Goal: Task Accomplishment & Management: Complete application form

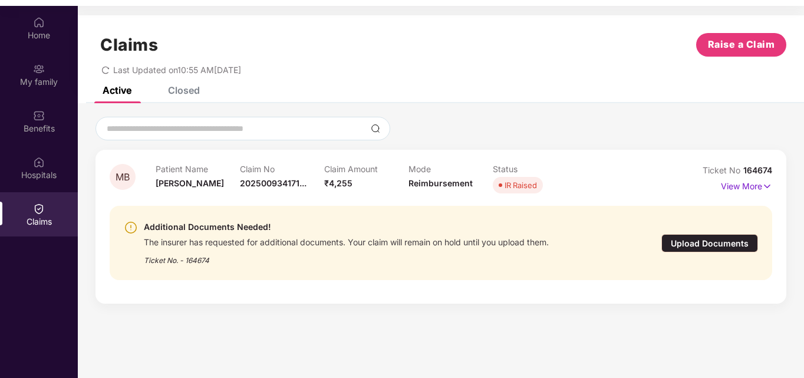
scroll to position [61, 0]
click at [700, 254] on div "Additional Documents Needed! The insurer has requested for additional documents…" at bounding box center [441, 242] width 634 height 46
click at [691, 232] on div "Additional Documents Needed! The insurer has requested for additional documents…" at bounding box center [441, 242] width 634 height 46
click at [709, 245] on div "Upload Documents" at bounding box center [709, 242] width 97 height 18
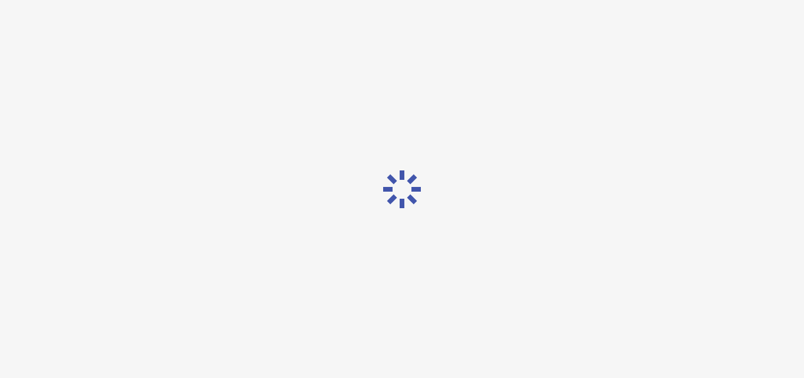
scroll to position [23, 0]
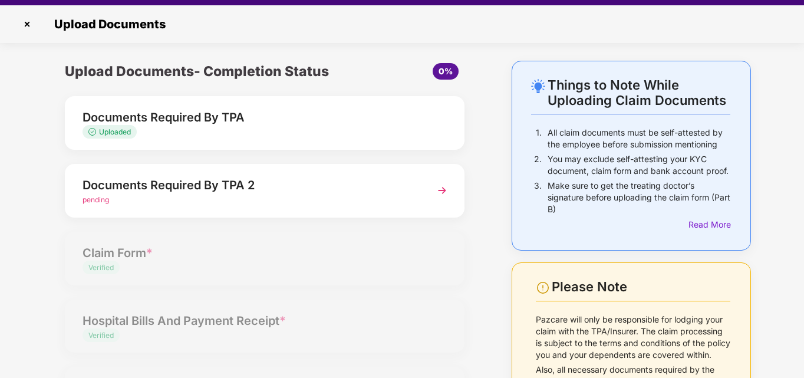
click at [440, 186] on img at bounding box center [441, 190] width 21 height 21
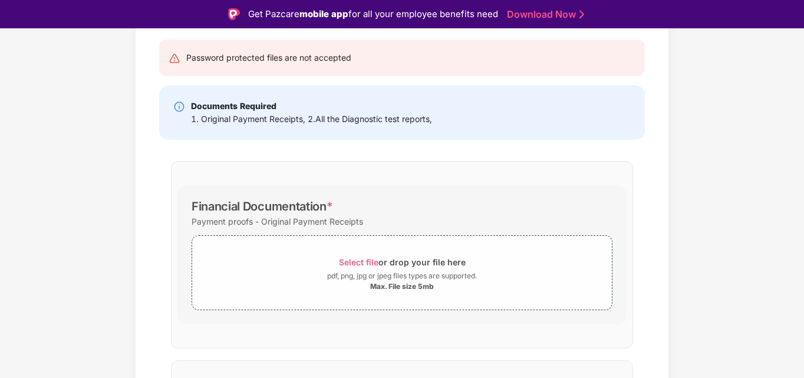
scroll to position [116, 0]
click at [411, 285] on div "Max. File size 5mb" at bounding box center [402, 285] width 64 height 9
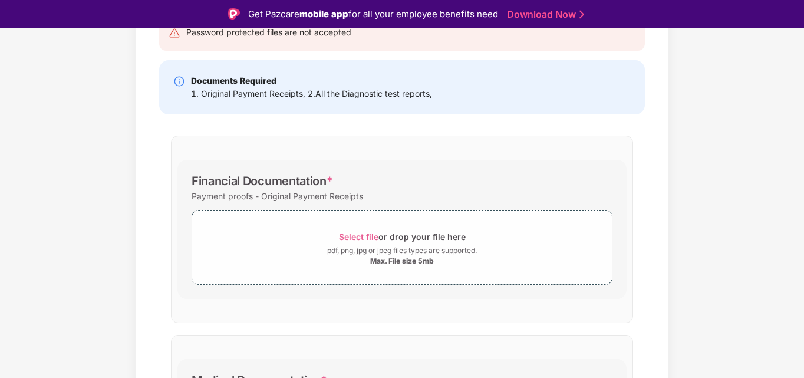
scroll to position [145, 0]
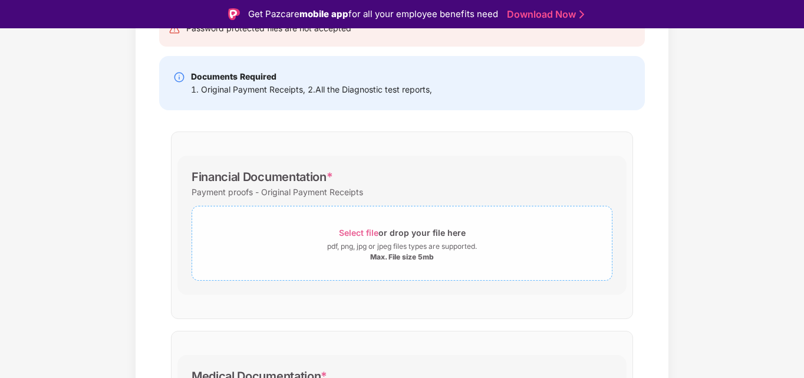
click at [384, 226] on div "Select file or drop your file here" at bounding box center [402, 233] width 127 height 16
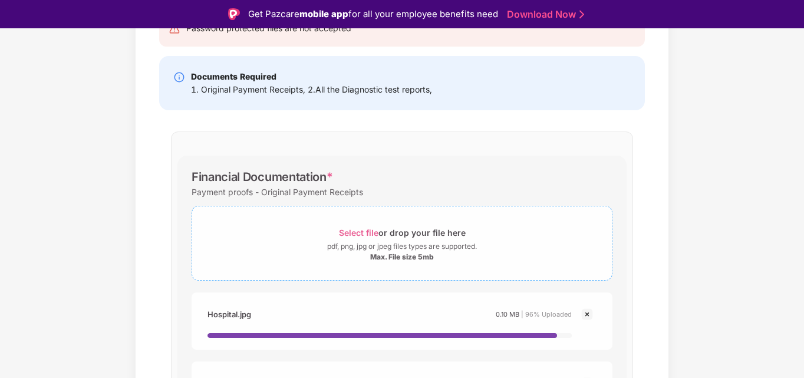
click at [342, 225] on div "Select file or drop your file here" at bounding box center [402, 233] width 127 height 16
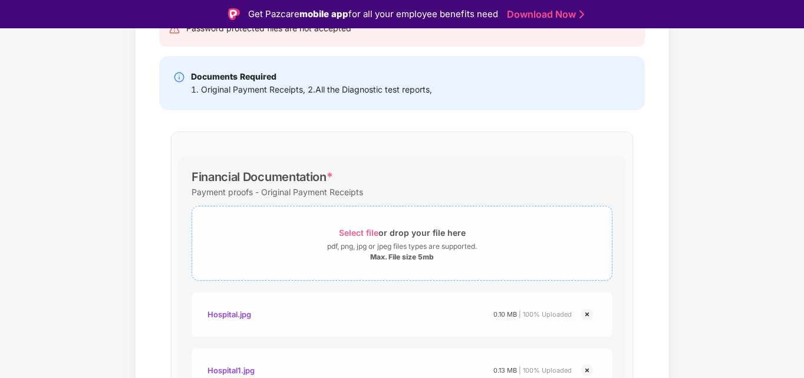
click at [331, 242] on div "pdf, png, jpg or jpeg files types are supported." at bounding box center [402, 247] width 150 height 12
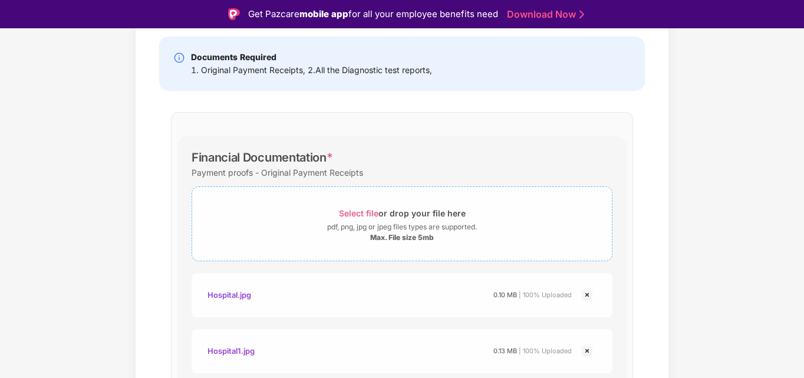
scroll to position [126, 0]
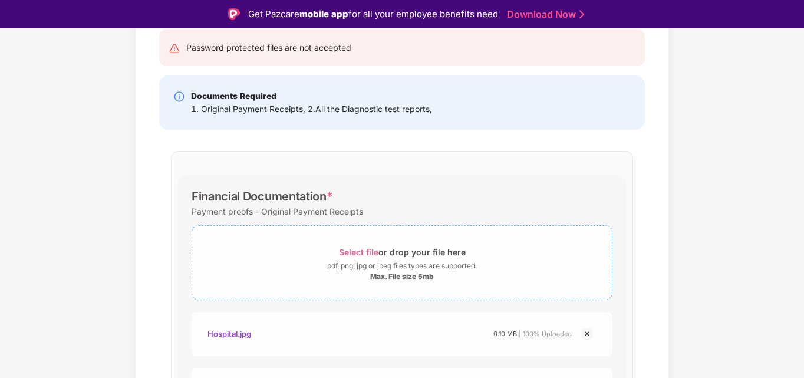
click at [361, 247] on span "Select file" at bounding box center [358, 252] width 39 height 10
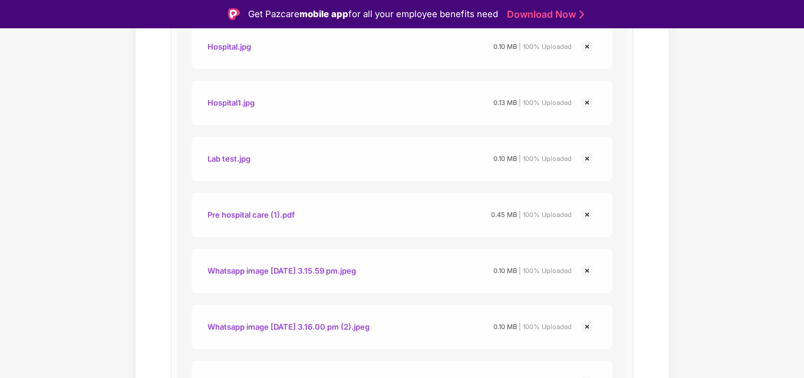
scroll to position [411, 0]
click at [587, 159] on img at bounding box center [587, 160] width 14 height 14
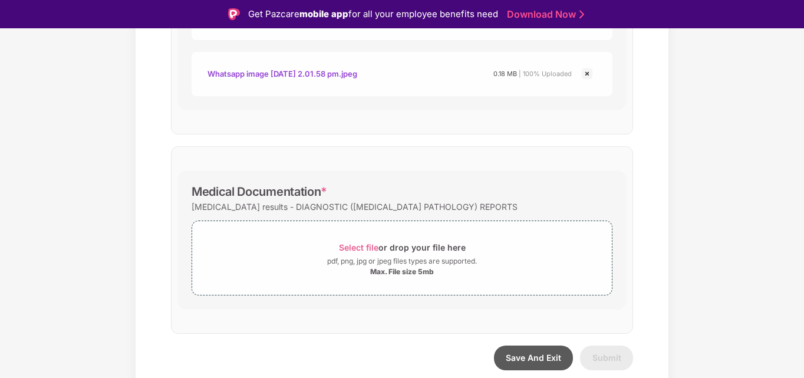
scroll to position [28, 0]
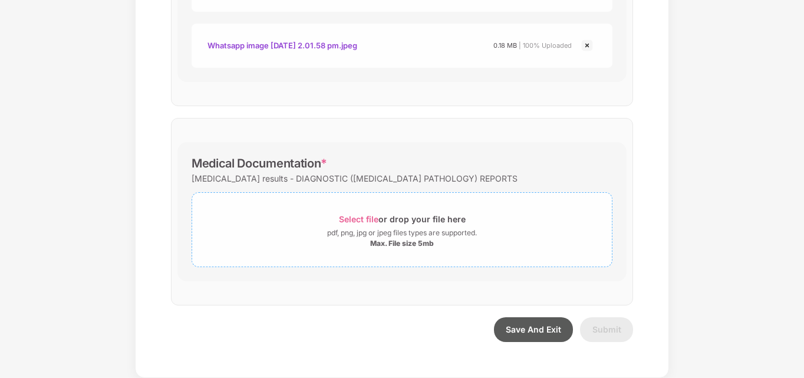
click at [360, 213] on div "Select file or drop your file here" at bounding box center [402, 219] width 127 height 16
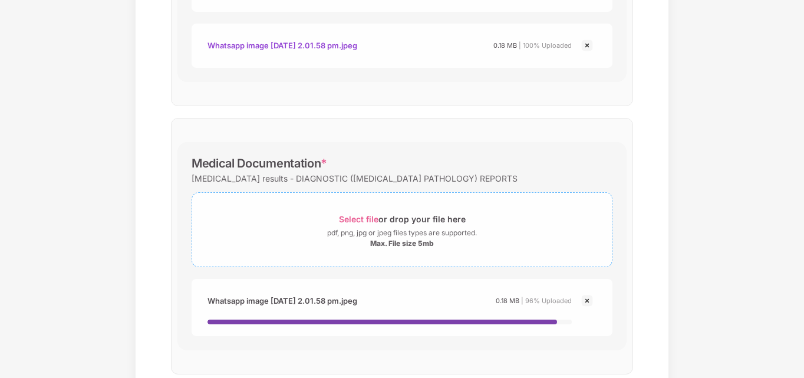
click at [351, 216] on span "Select file" at bounding box center [358, 219] width 39 height 10
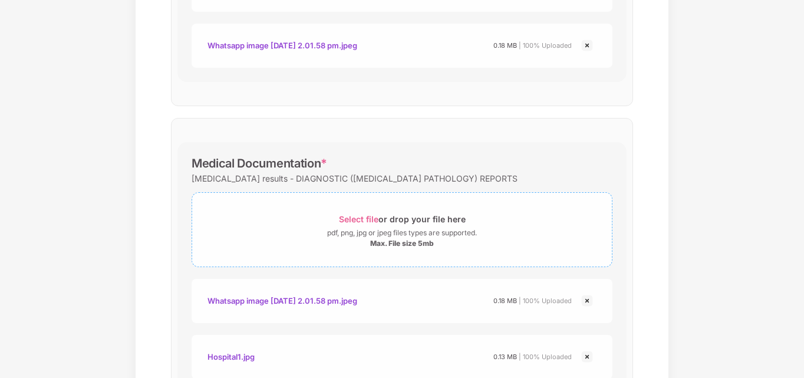
click at [355, 216] on span "Select file" at bounding box center [358, 219] width 39 height 10
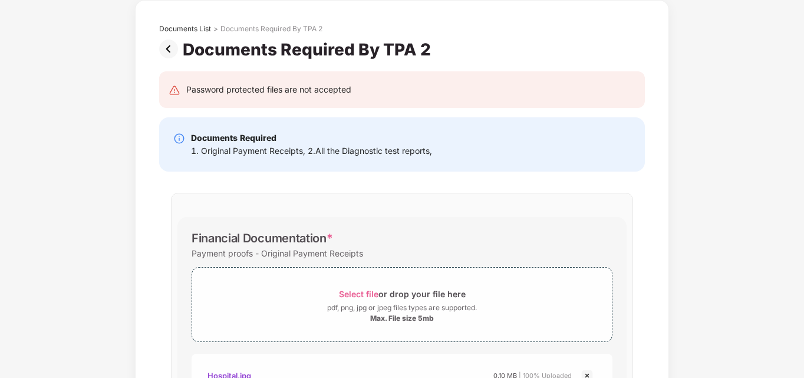
scroll to position [55, 0]
click at [378, 305] on div "pdf, png, jpg or jpeg files types are supported." at bounding box center [402, 308] width 150 height 12
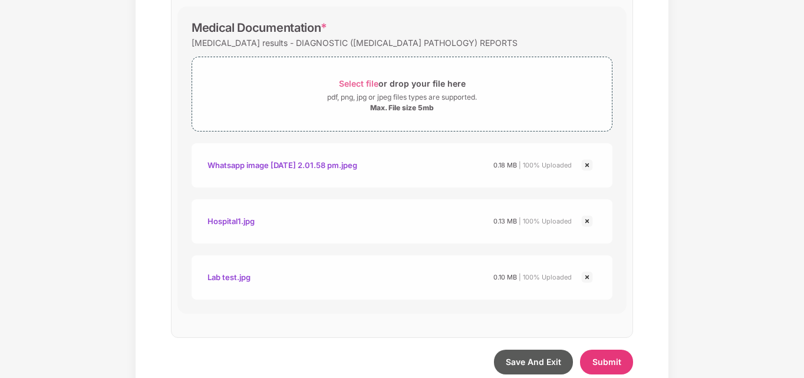
scroll to position [1027, 0]
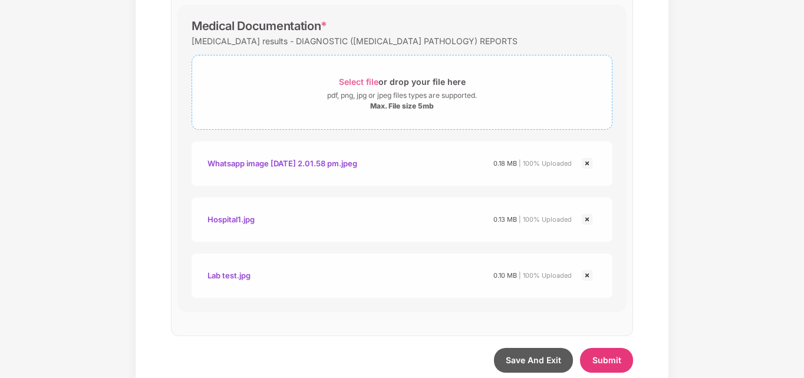
click at [357, 81] on span "Select file" at bounding box center [358, 82] width 39 height 10
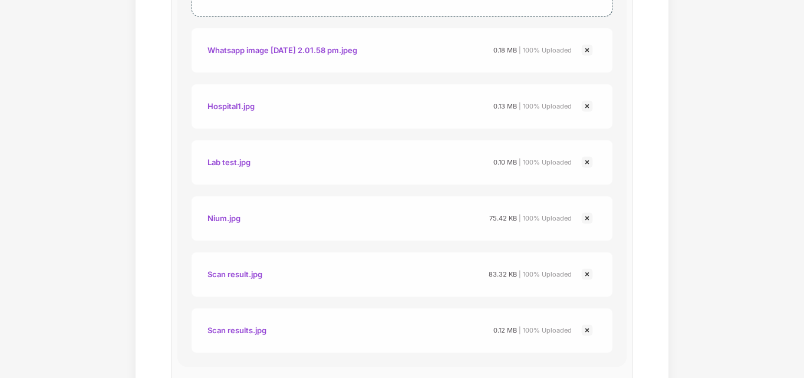
scroll to position [1225, 0]
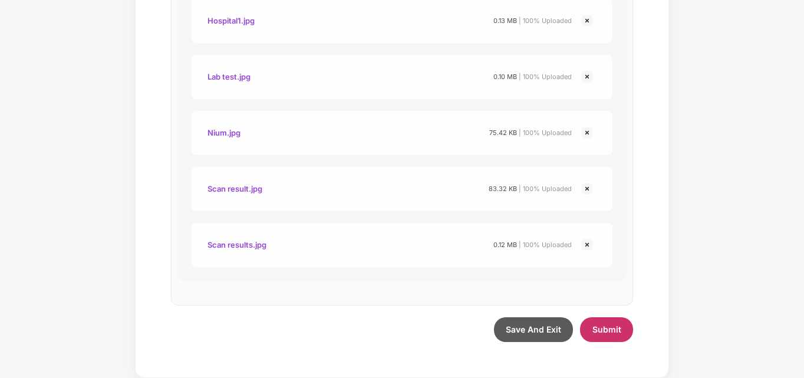
click at [609, 330] on span "Submit" at bounding box center [606, 329] width 29 height 10
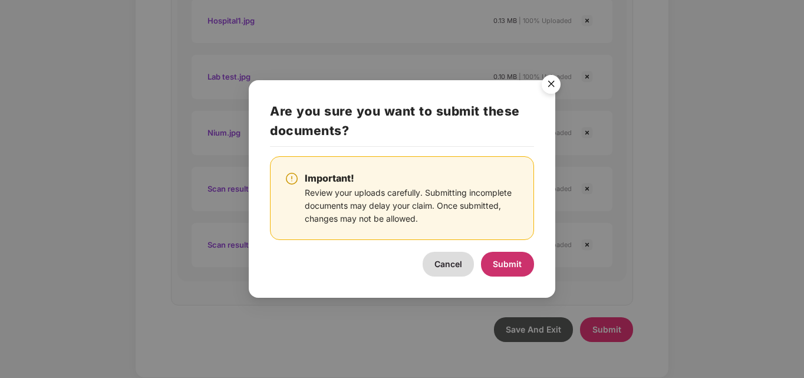
click at [520, 259] on span "Submit" at bounding box center [507, 264] width 29 height 10
click at [512, 259] on span "Submit" at bounding box center [507, 264] width 29 height 10
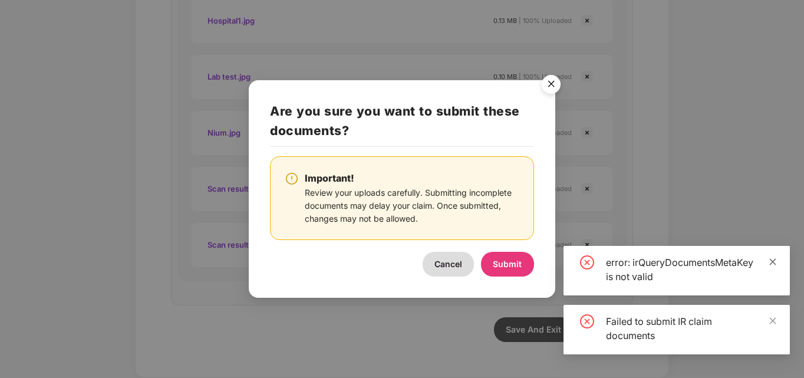
click at [773, 256] on span at bounding box center [773, 261] width 8 height 10
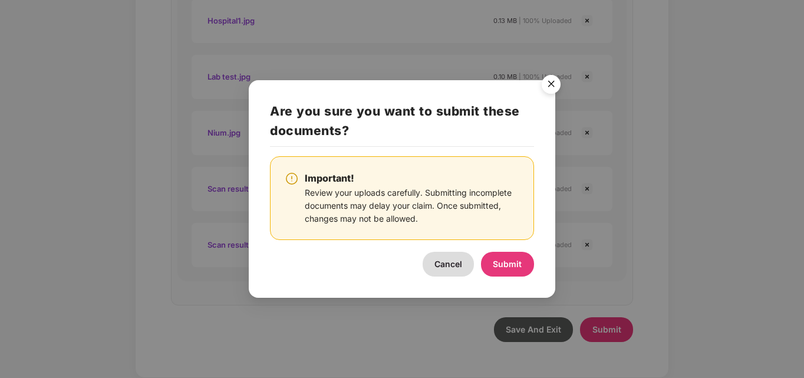
click at [552, 88] on img "Close" at bounding box center [551, 86] width 33 height 33
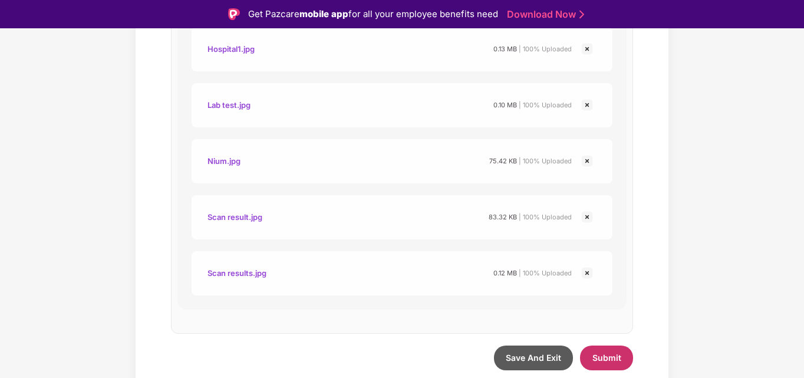
click at [597, 348] on button "Submit" at bounding box center [606, 357] width 53 height 25
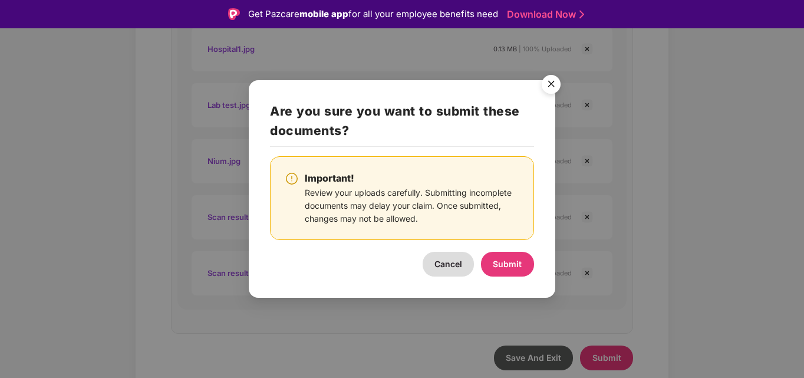
click at [485, 249] on div "Are you sure you want to submit these documents? Important! Review your uploads…" at bounding box center [401, 188] width 263 height 174
click at [498, 259] on span "Submit" at bounding box center [507, 264] width 29 height 10
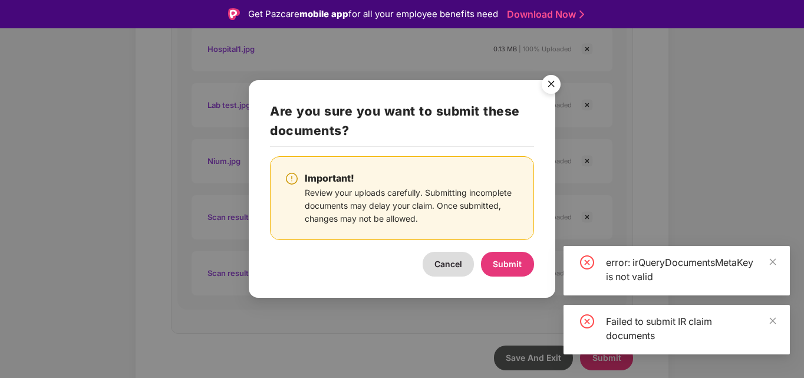
click at [548, 82] on img "Close" at bounding box center [551, 86] width 33 height 33
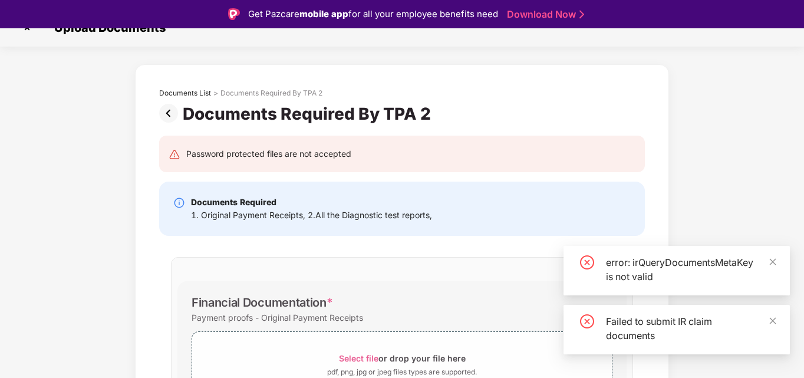
scroll to position [0, 0]
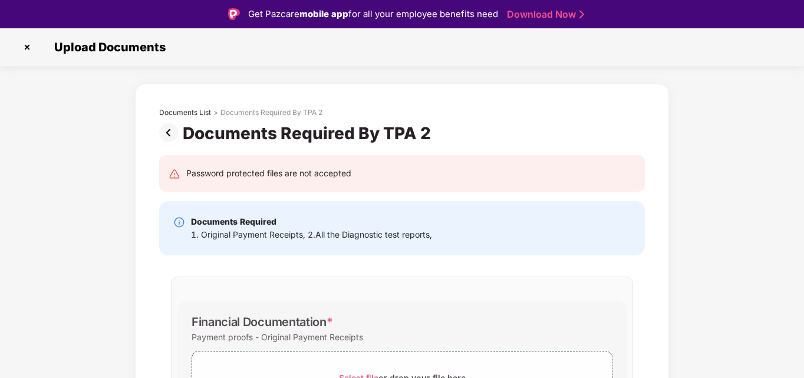
click at [26, 45] on img at bounding box center [27, 47] width 19 height 19
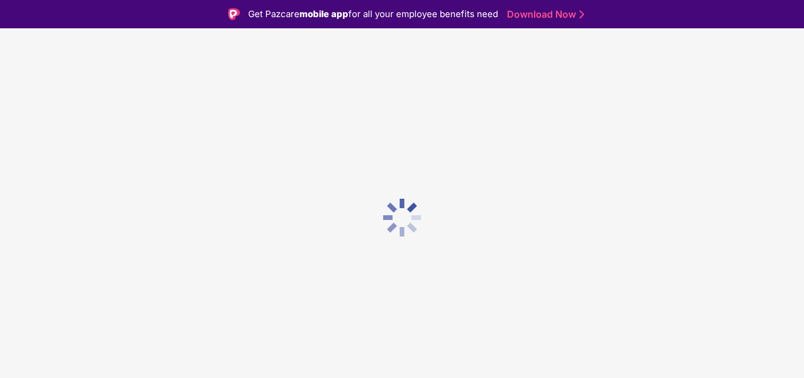
scroll to position [23, 0]
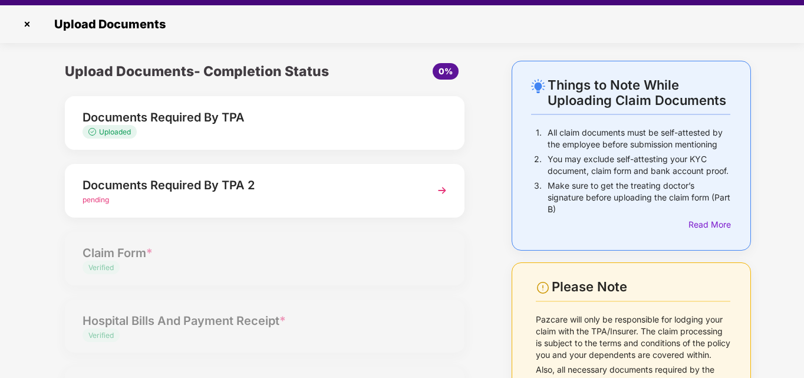
click at [193, 121] on div "Documents Required By TPA" at bounding box center [250, 117] width 334 height 19
click at [238, 190] on div "Documents Required By TPA 2" at bounding box center [250, 185] width 334 height 19
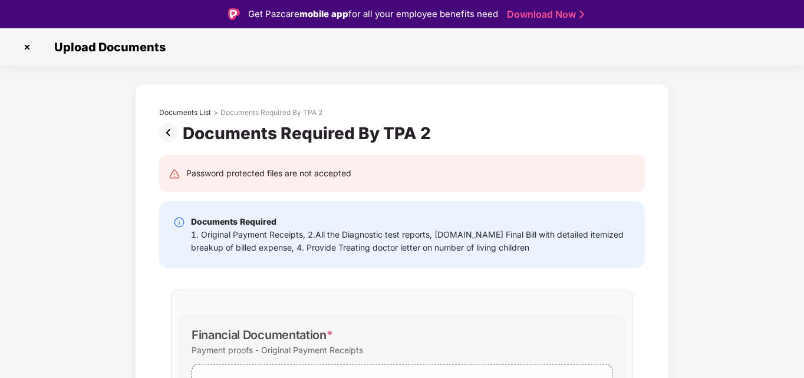
click at [29, 42] on img at bounding box center [27, 47] width 19 height 19
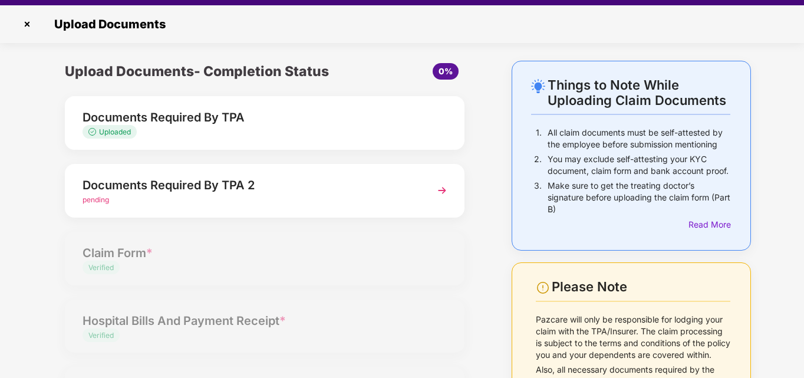
click at [279, 189] on div "Documents Required By TPA 2" at bounding box center [250, 185] width 334 height 19
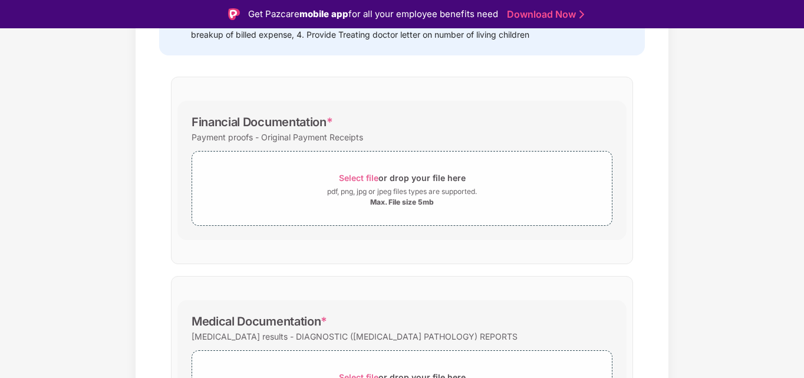
scroll to position [215, 0]
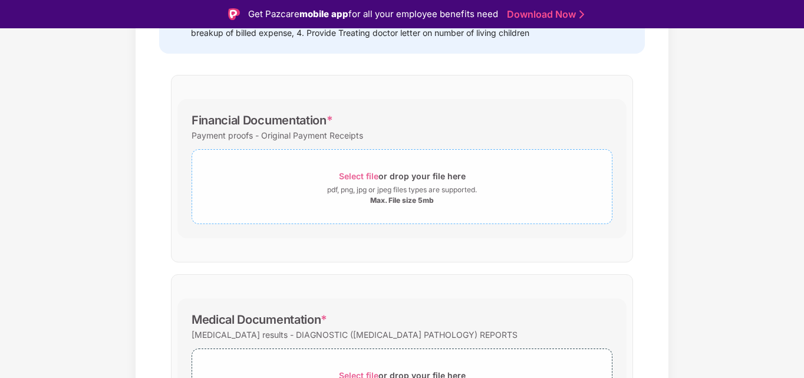
click at [353, 168] on div "Select file or drop your file here" at bounding box center [402, 176] width 127 height 16
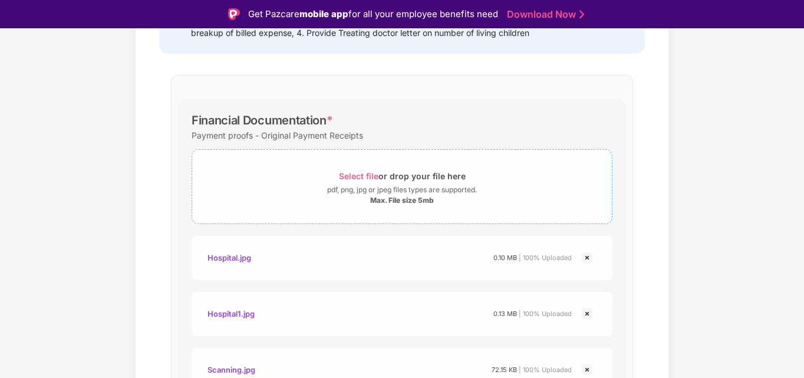
click at [348, 171] on span "Select file" at bounding box center [358, 176] width 39 height 10
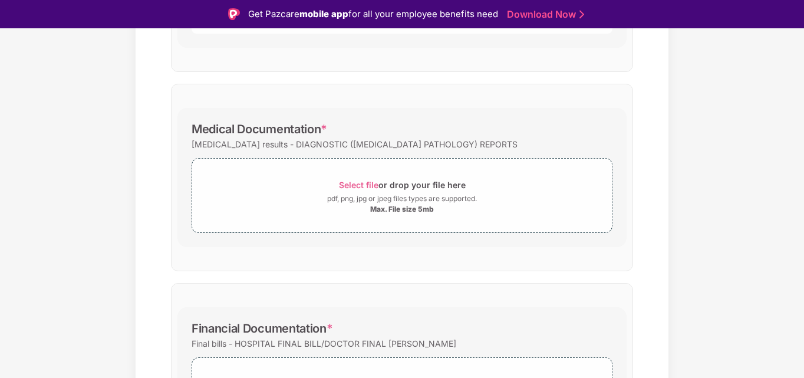
scroll to position [747, 0]
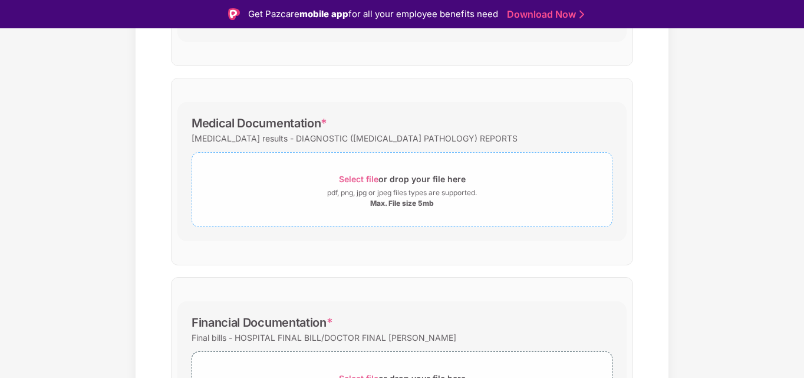
click at [367, 167] on span "Select file or drop your file here pdf, png, jpg or jpeg files types are suppor…" at bounding box center [402, 190] width 420 height 56
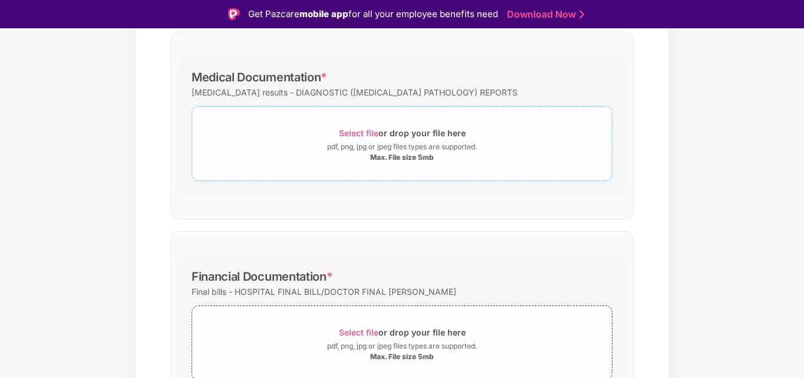
scroll to position [730, 0]
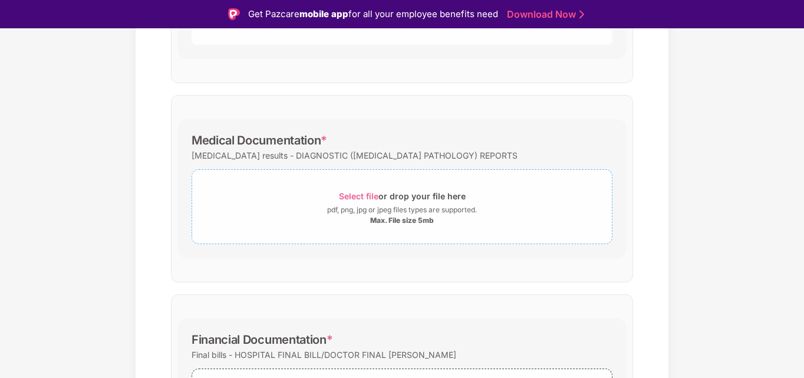
click at [348, 195] on span "Select file" at bounding box center [358, 196] width 39 height 10
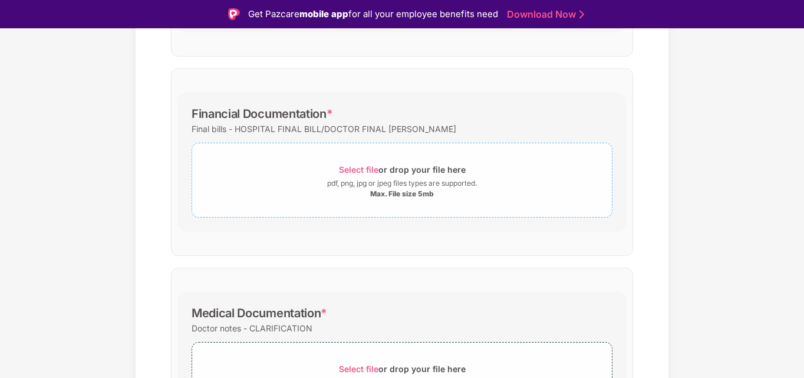
scroll to position [1179, 0]
click at [341, 158] on span "Select file or drop your file here pdf, png, jpg or jpeg files types are suppor…" at bounding box center [402, 181] width 420 height 56
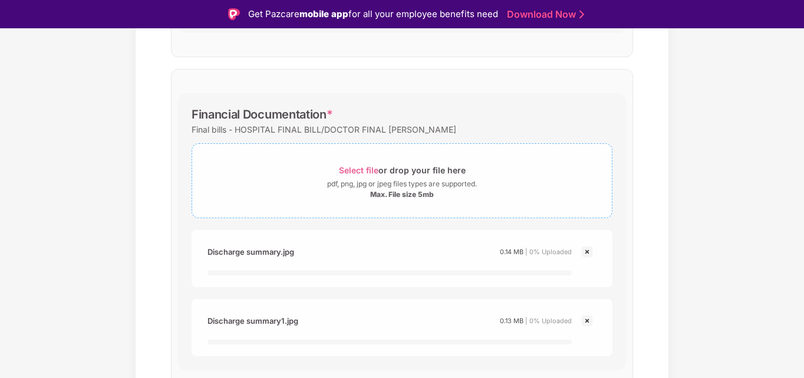
click at [347, 174] on span "Select file" at bounding box center [358, 170] width 39 height 10
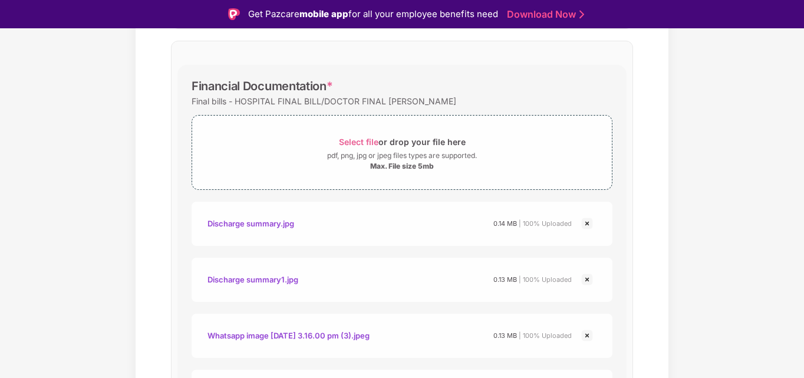
scroll to position [1197, 0]
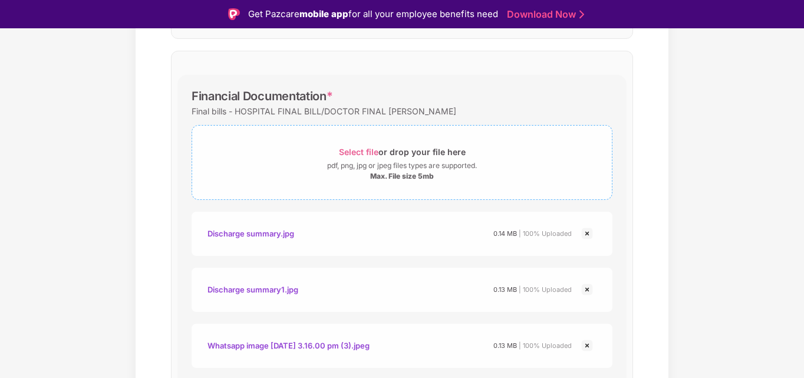
click at [358, 147] on span "Select file" at bounding box center [358, 152] width 39 height 10
click at [344, 150] on span "Select file" at bounding box center [358, 152] width 39 height 10
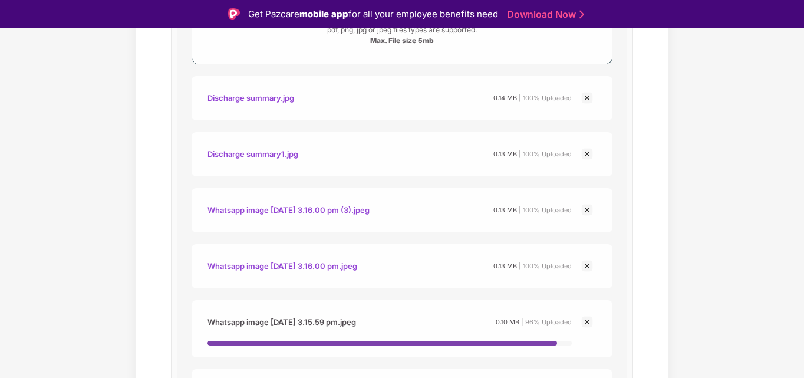
scroll to position [1339, 0]
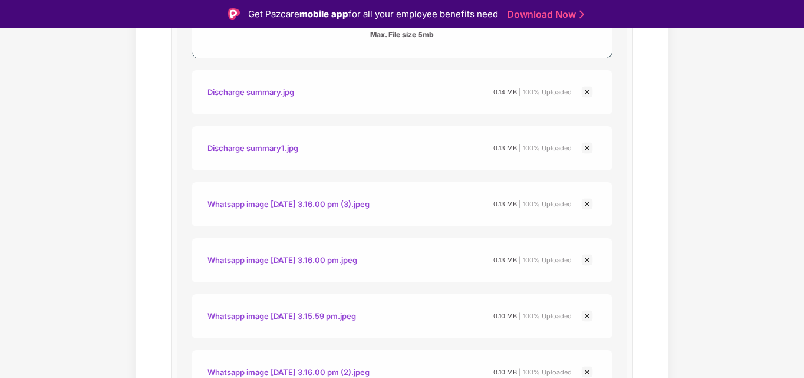
click at [588, 205] on img at bounding box center [587, 204] width 14 height 14
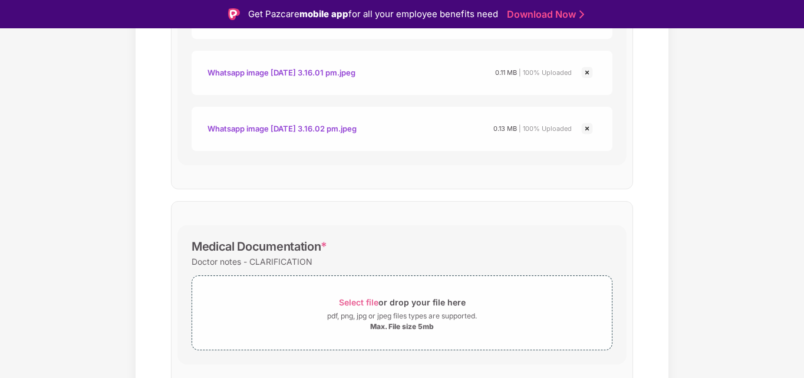
scroll to position [1581, 0]
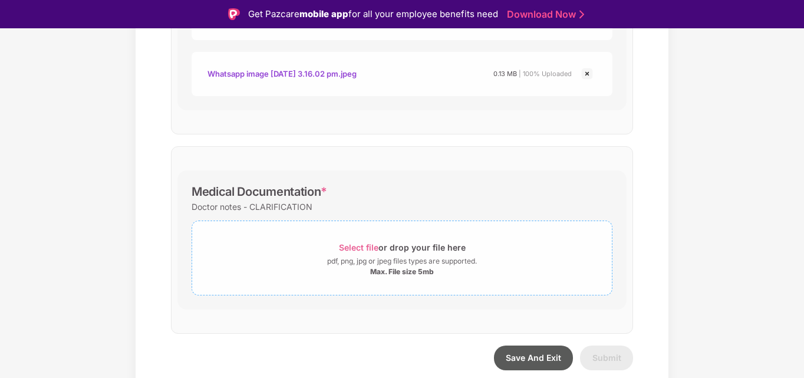
click at [392, 245] on div "Select file or drop your file here" at bounding box center [402, 247] width 127 height 16
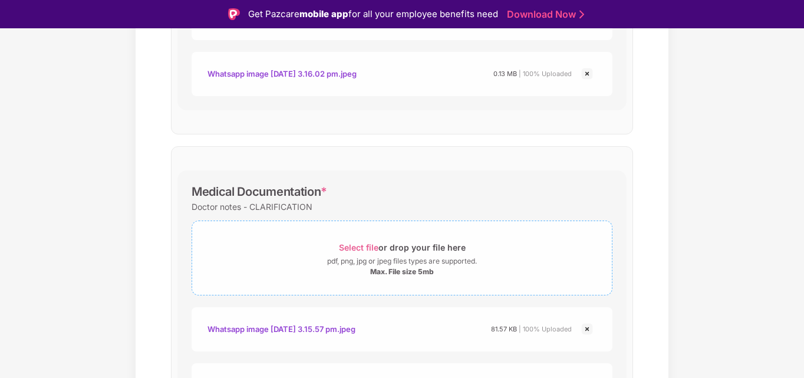
click at [355, 252] on span "Select file" at bounding box center [358, 247] width 39 height 10
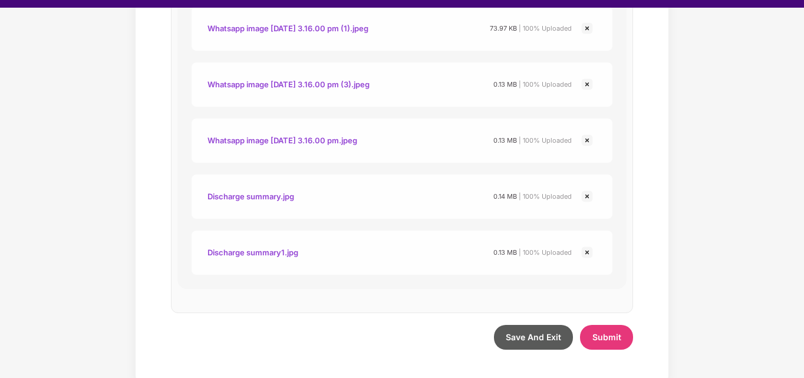
scroll to position [28, 0]
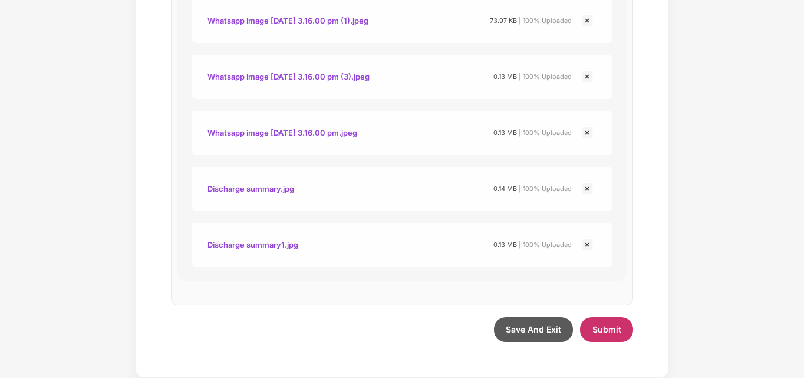
click at [616, 324] on button "Submit" at bounding box center [606, 329] width 53 height 25
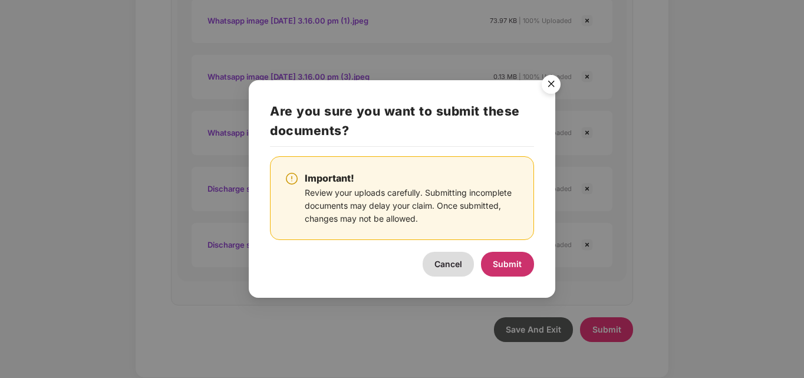
click at [486, 263] on button "Submit" at bounding box center [507, 264] width 53 height 25
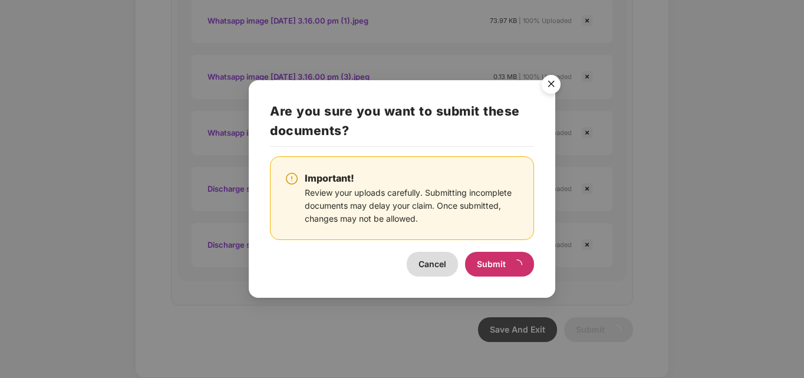
scroll to position [0, 0]
